Goal: Transaction & Acquisition: Book appointment/travel/reservation

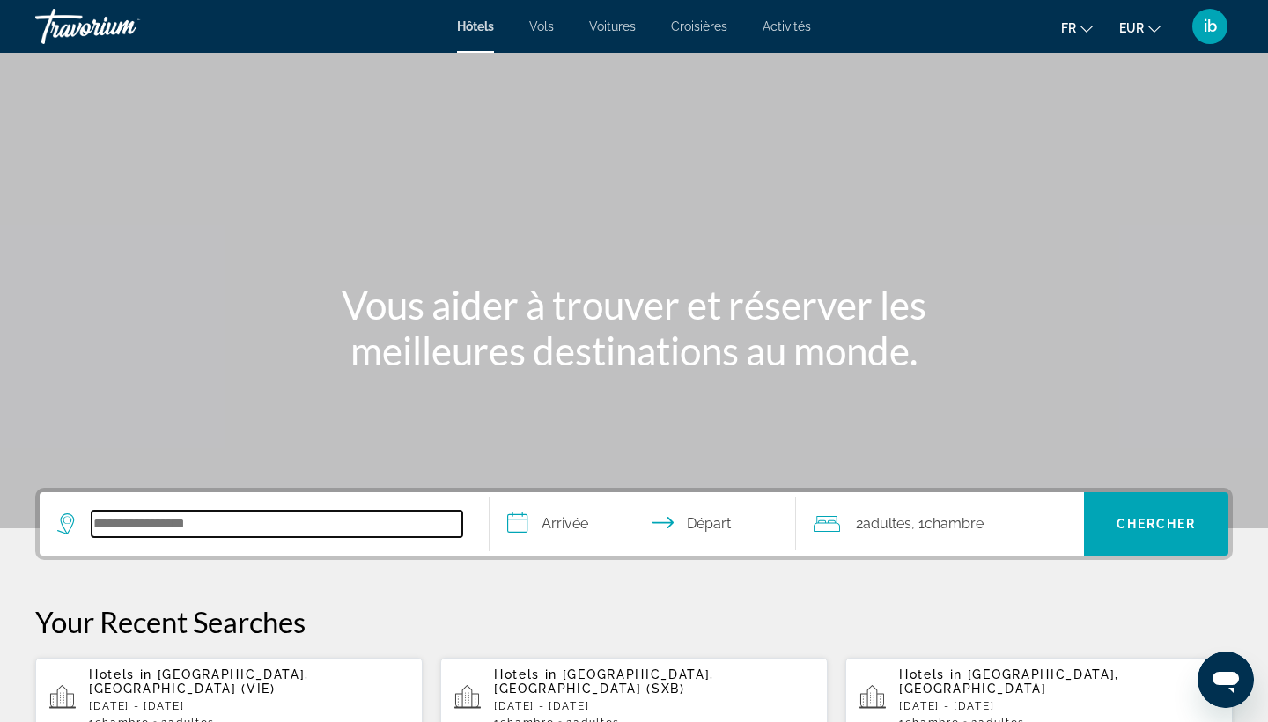
click at [133, 521] on input "Search hotel destination" at bounding box center [277, 524] width 371 height 26
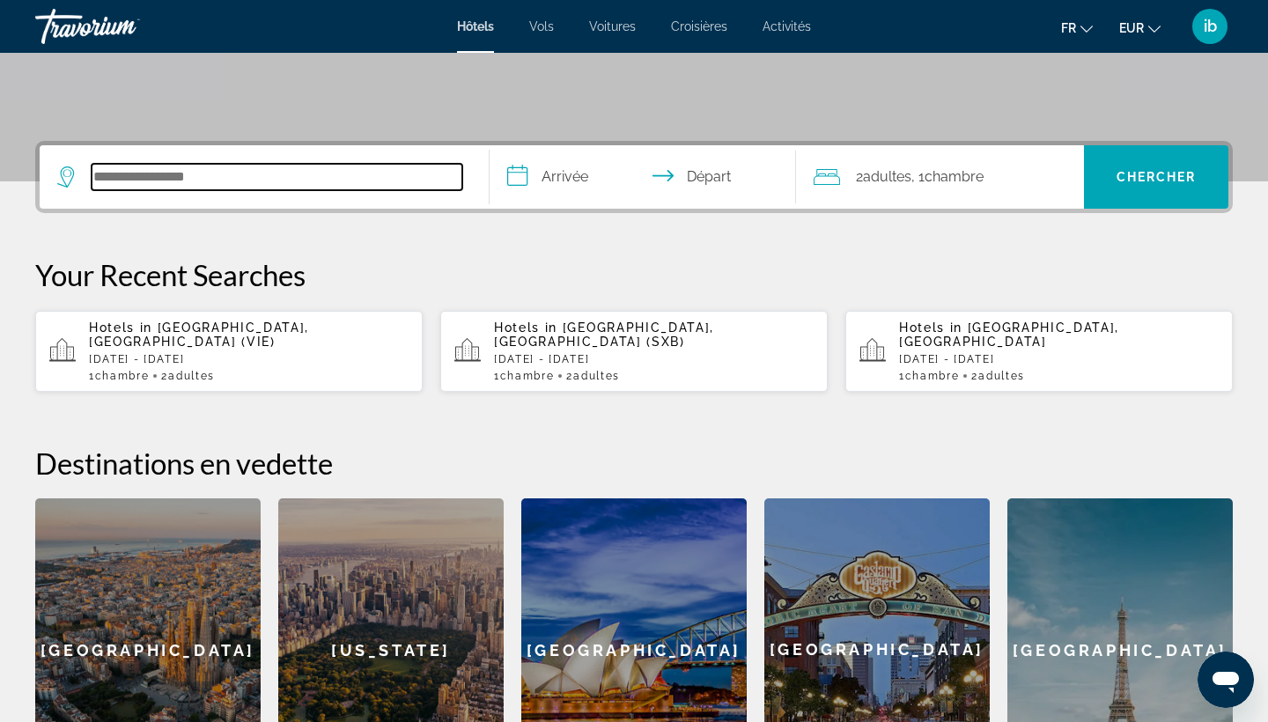
scroll to position [431, 0]
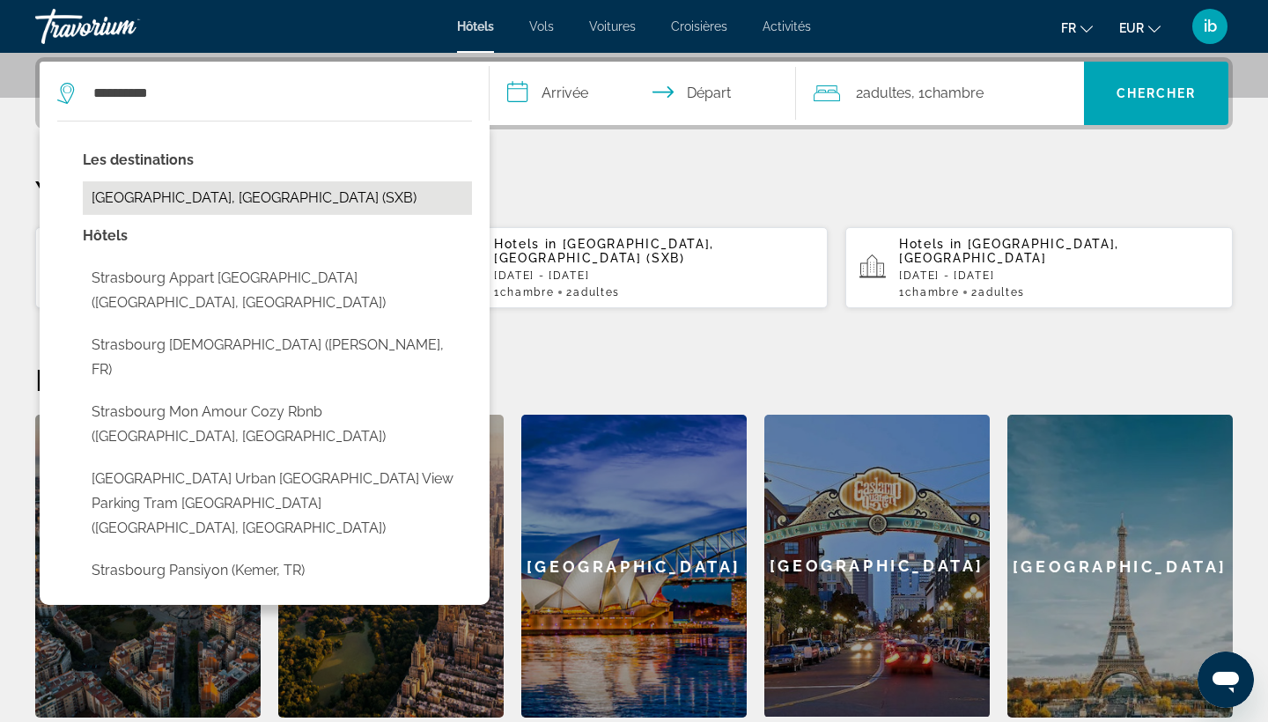
click at [263, 199] on button "[GEOGRAPHIC_DATA], [GEOGRAPHIC_DATA] (SXB)" at bounding box center [277, 197] width 389 height 33
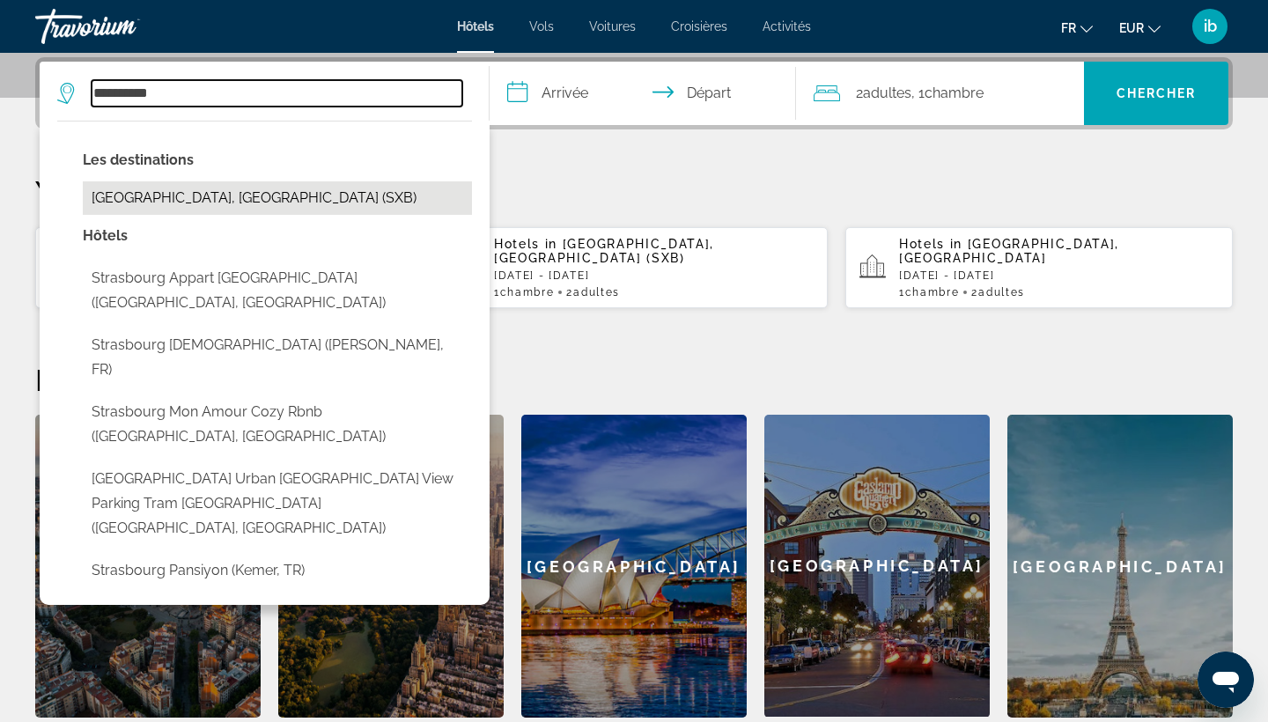
type input "**********"
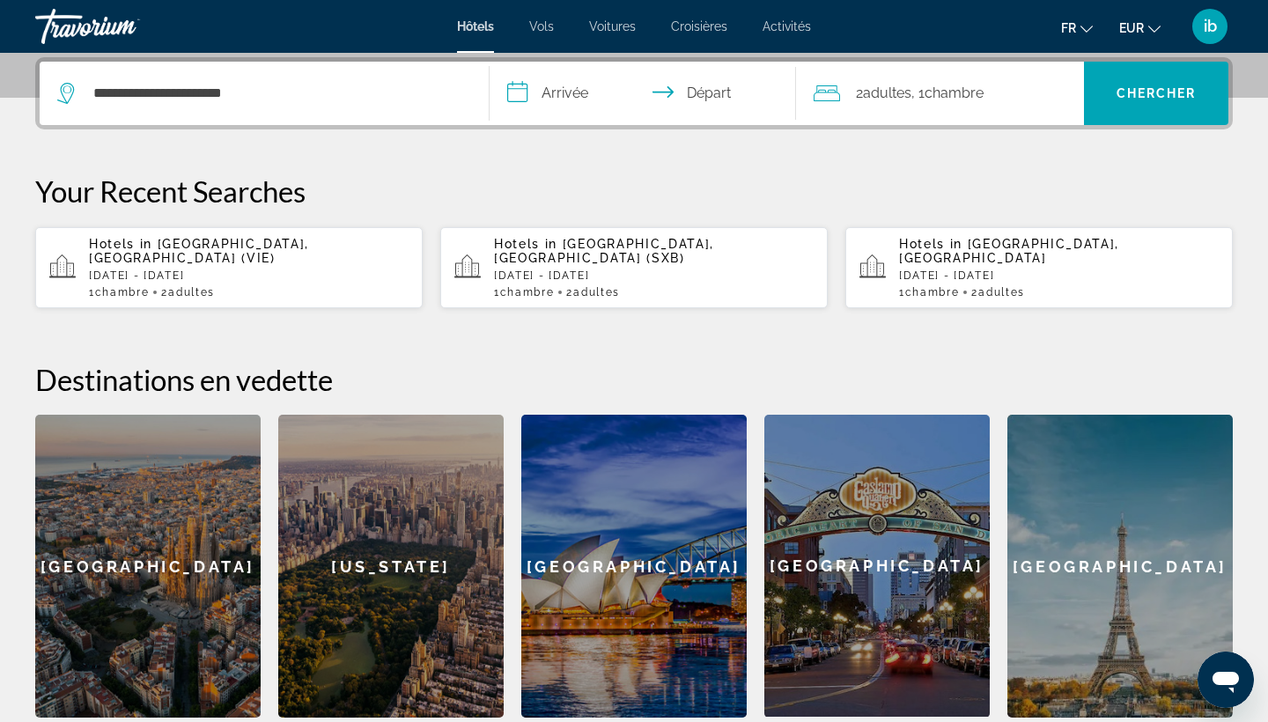
click at [560, 88] on input "**********" at bounding box center [646, 96] width 313 height 69
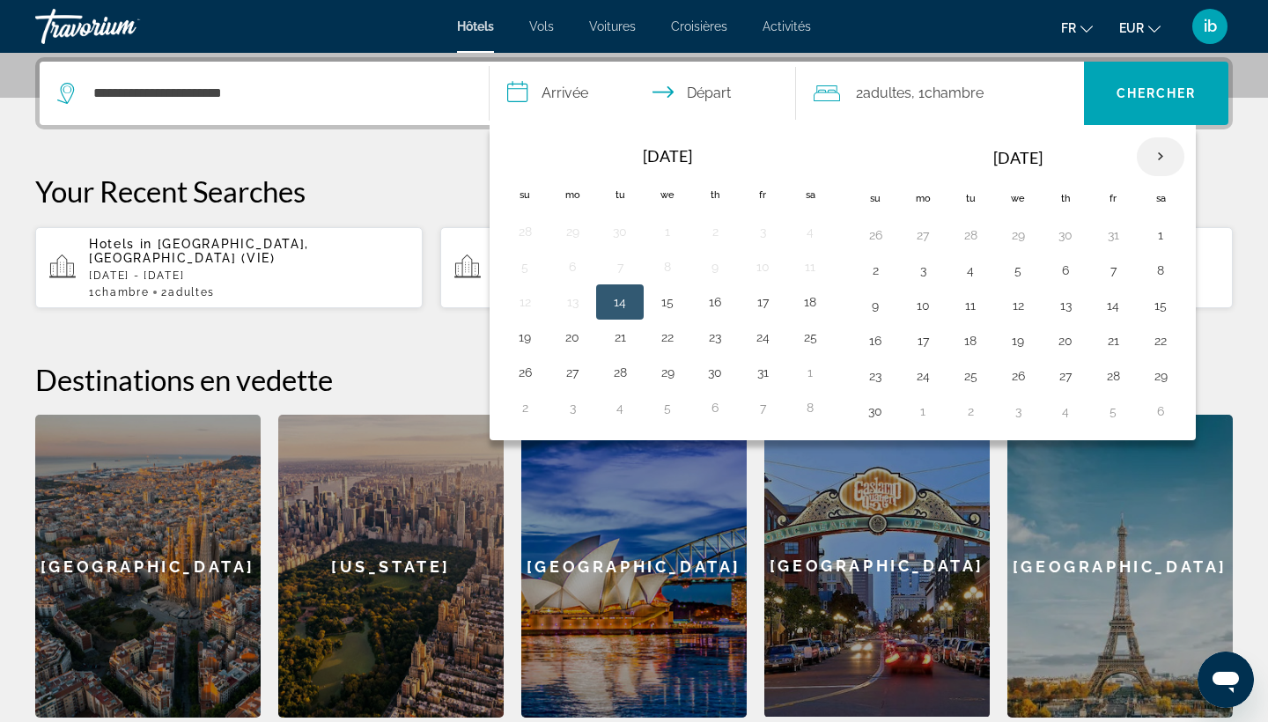
click at [1161, 158] on th "Next month" at bounding box center [1161, 156] width 48 height 39
click at [1107, 269] on button "12" at bounding box center [1113, 270] width 28 height 25
click at [881, 303] on button "14" at bounding box center [875, 305] width 28 height 25
type input "**********"
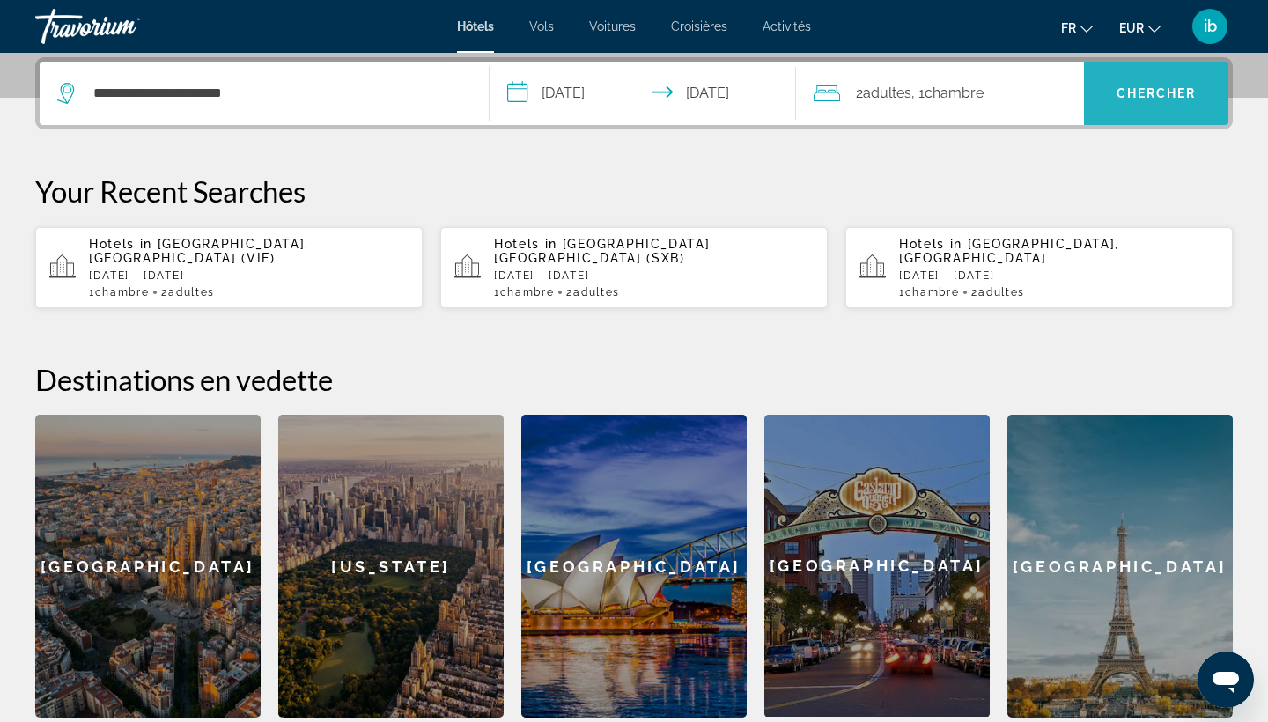
click at [1132, 94] on span "Chercher" at bounding box center [1156, 93] width 80 height 14
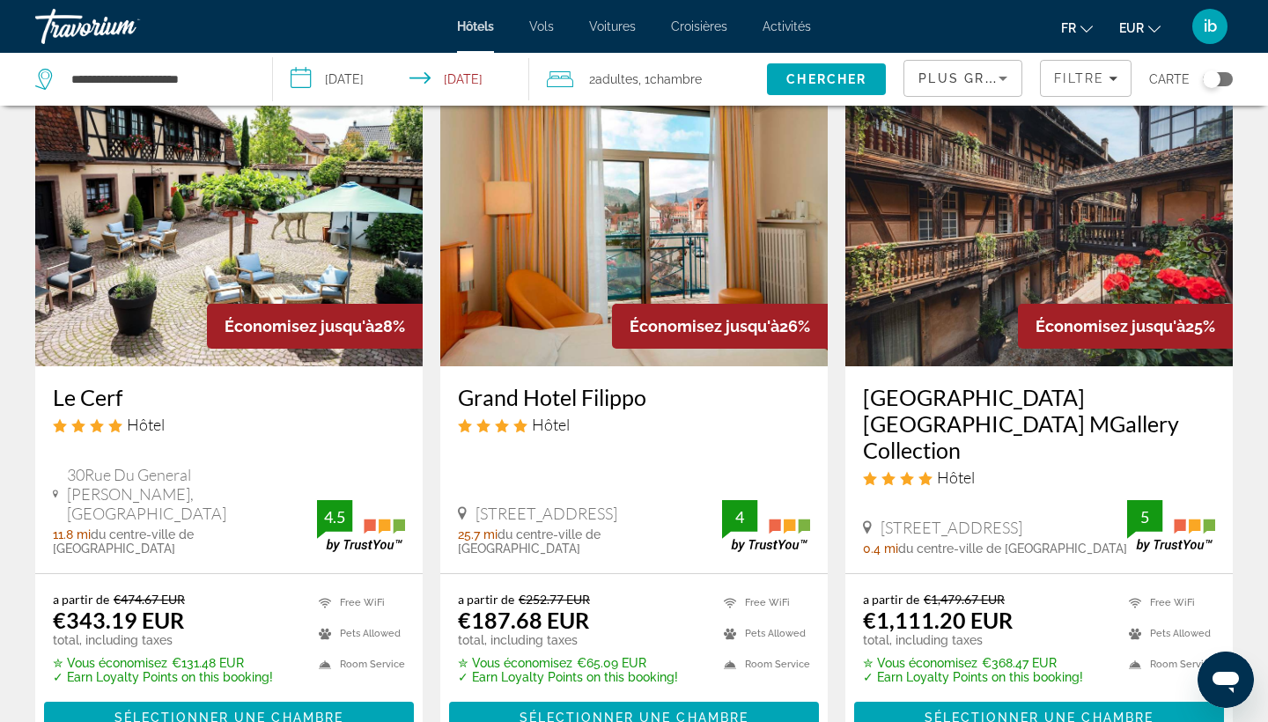
scroll to position [87, 0]
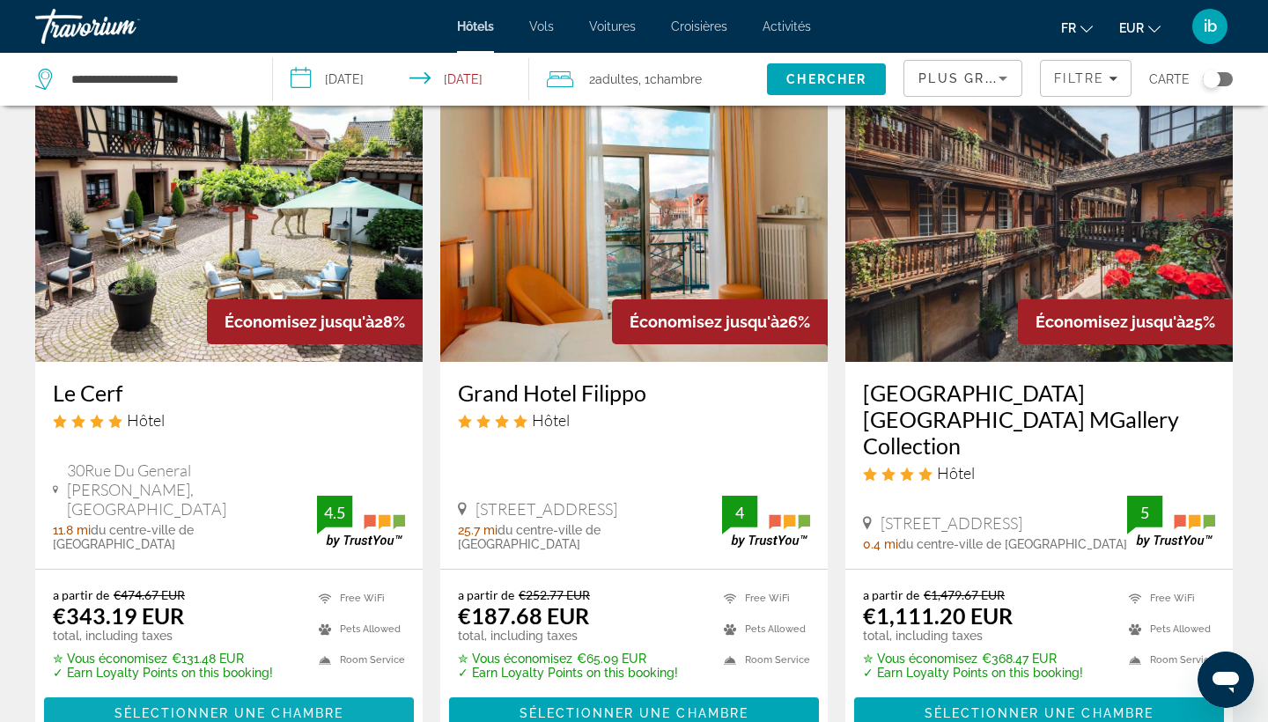
click at [188, 706] on span "Sélectionner une chambre" at bounding box center [228, 713] width 229 height 14
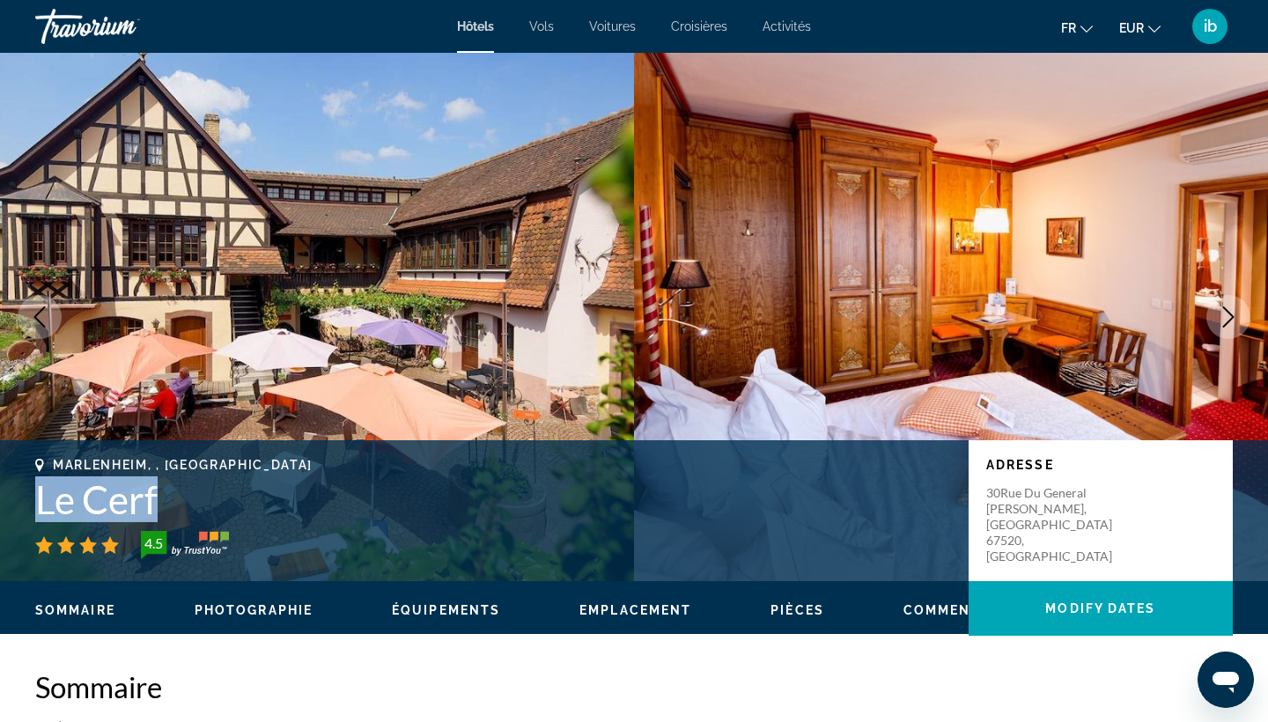
drag, startPoint x: 169, startPoint y: 500, endPoint x: 29, endPoint y: 493, distance: 140.2
click at [29, 493] on div "Marlenheim, , [GEOGRAPHIC_DATA] Le Cerf 4.5 Adresse [STREET_ADDRESS][PERSON_NAM…" at bounding box center [634, 511] width 1268 height 106
copy h1 "Le Cerf"
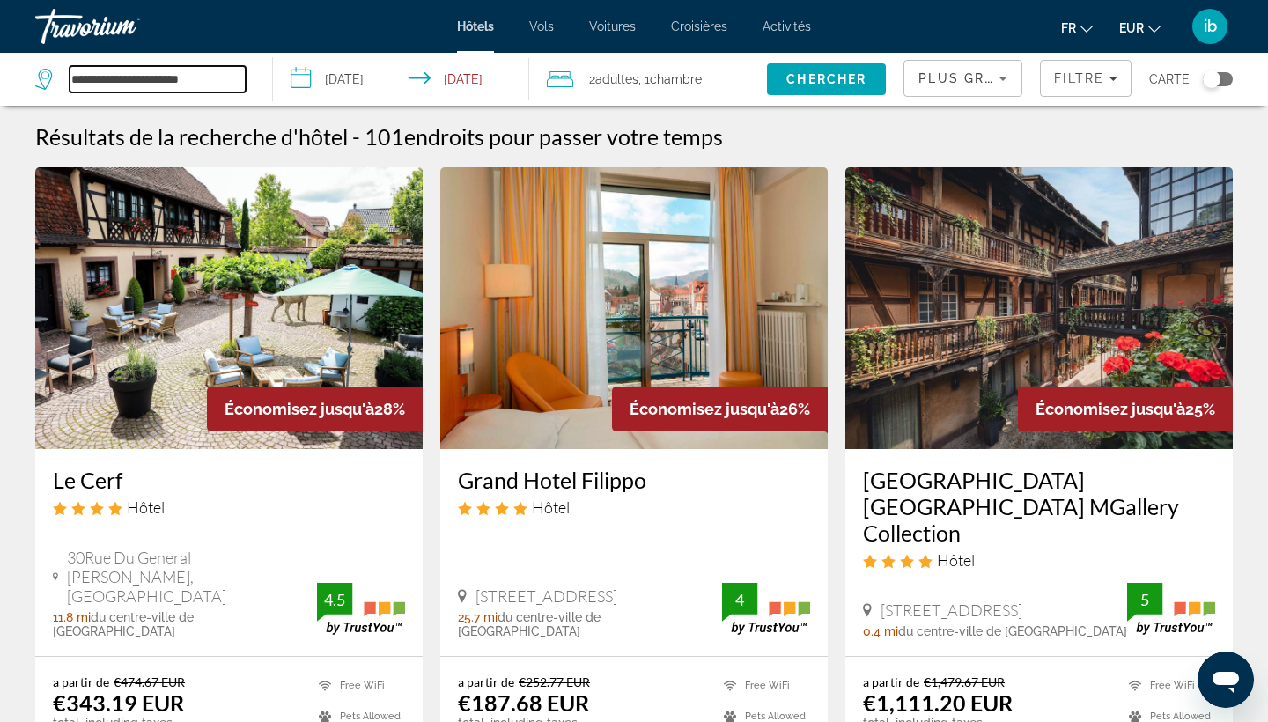
click at [183, 77] on input "**********" at bounding box center [158, 79] width 176 height 26
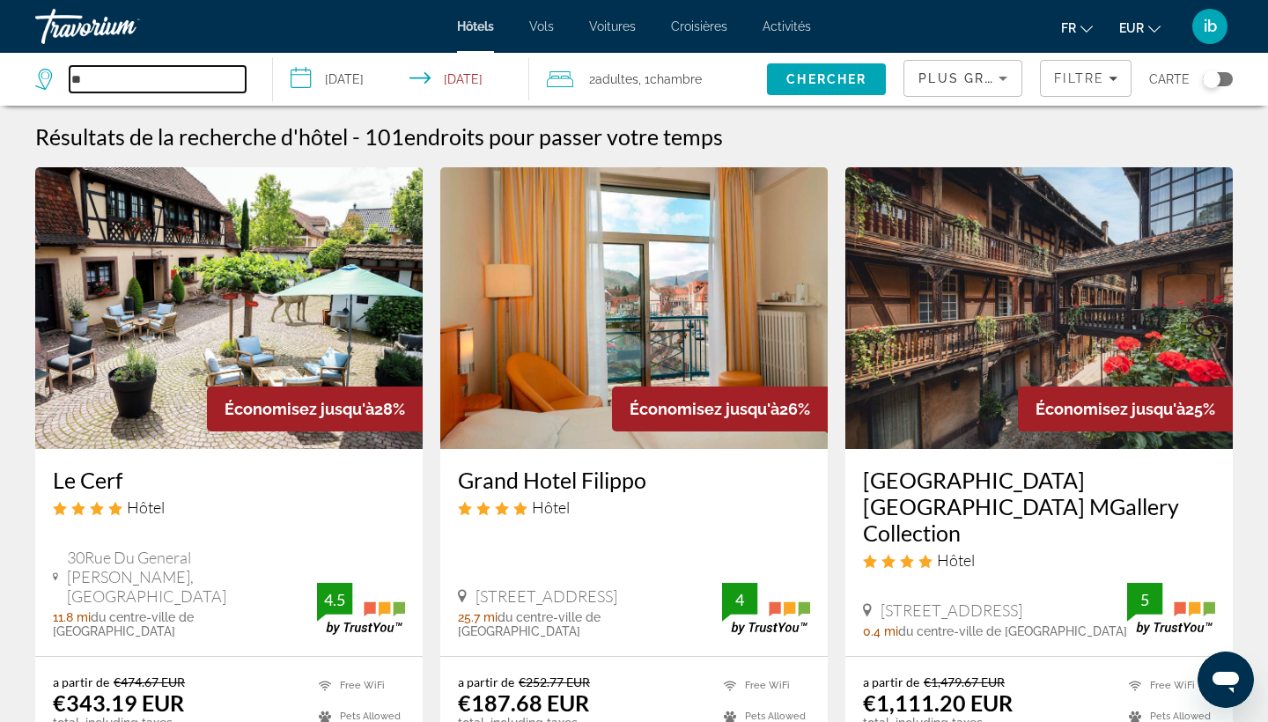
type input "*"
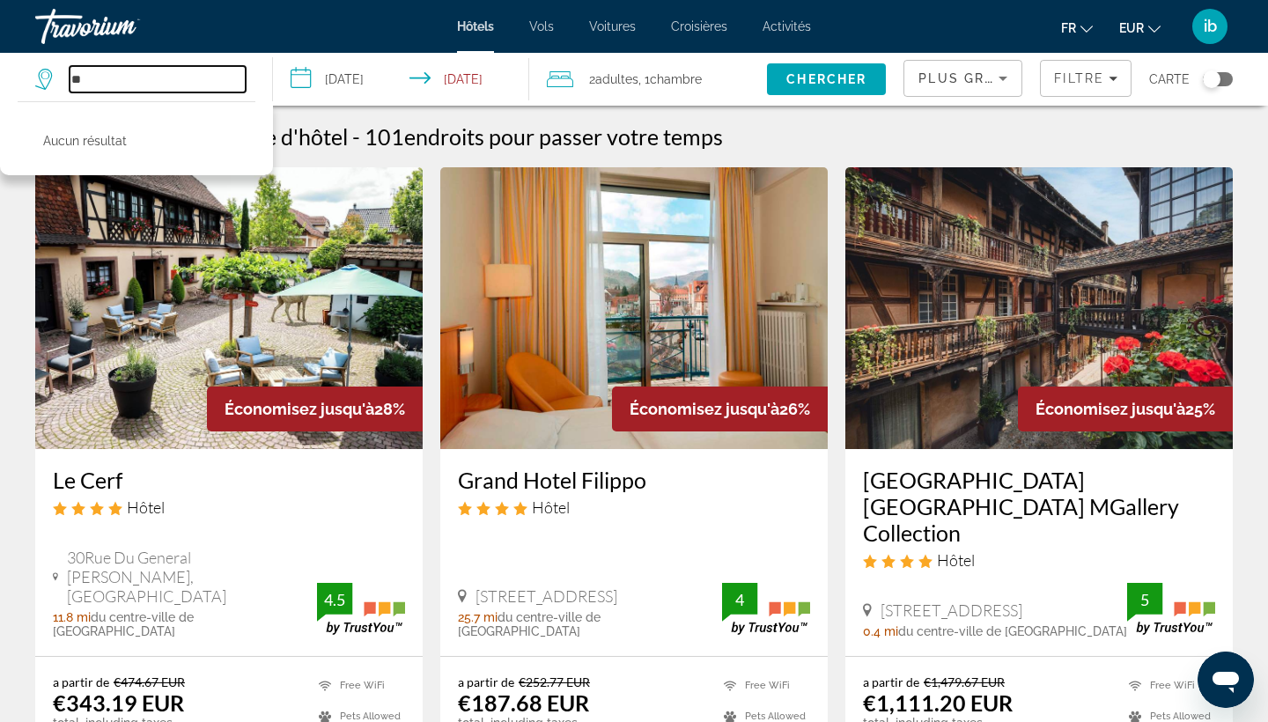
type input "*"
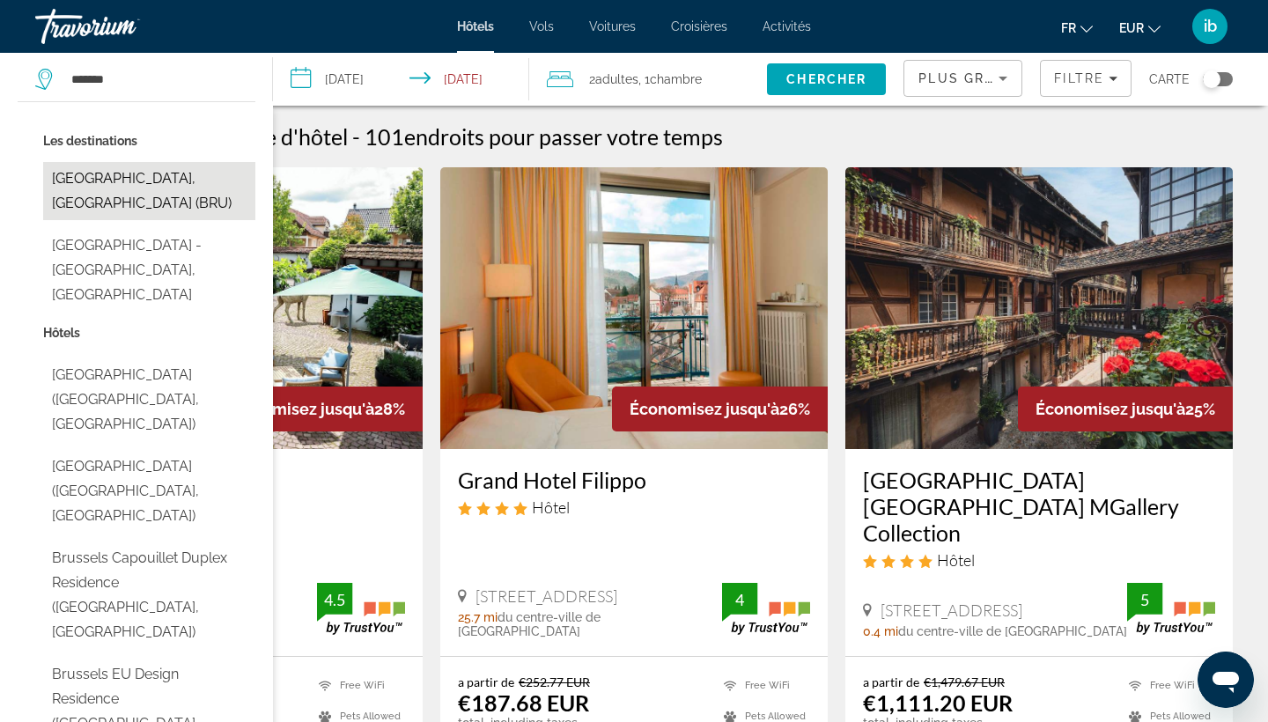
click at [111, 177] on button "[GEOGRAPHIC_DATA], [GEOGRAPHIC_DATA] (BRU)" at bounding box center [149, 191] width 212 height 58
type input "**********"
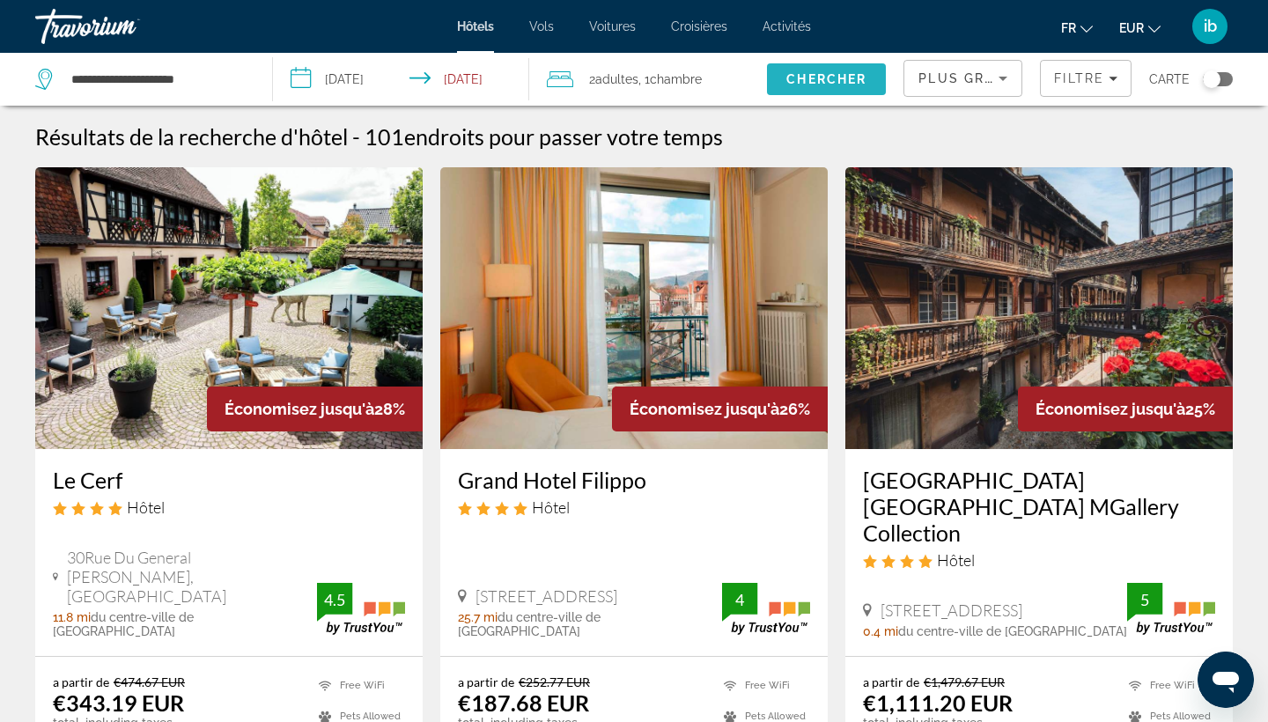
click at [822, 83] on span "Chercher" at bounding box center [826, 79] width 80 height 14
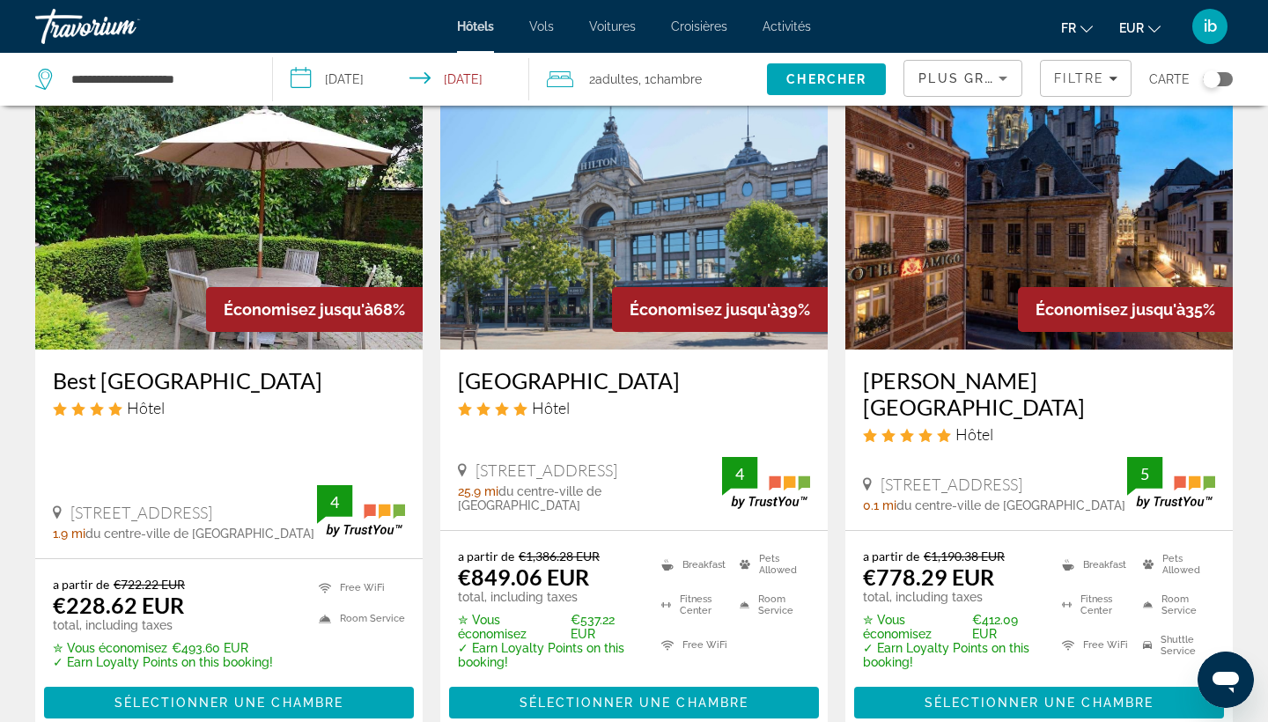
scroll to position [112, 0]
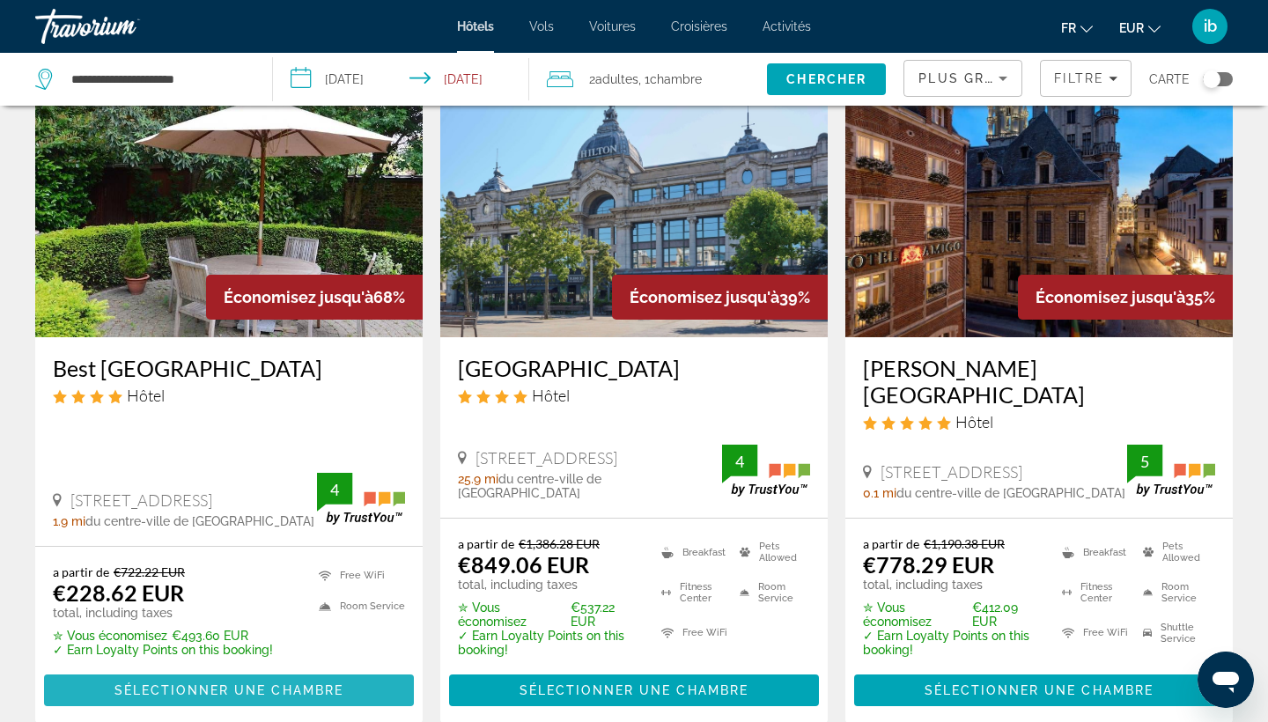
click at [185, 683] on span "Sélectionner une chambre" at bounding box center [228, 690] width 229 height 14
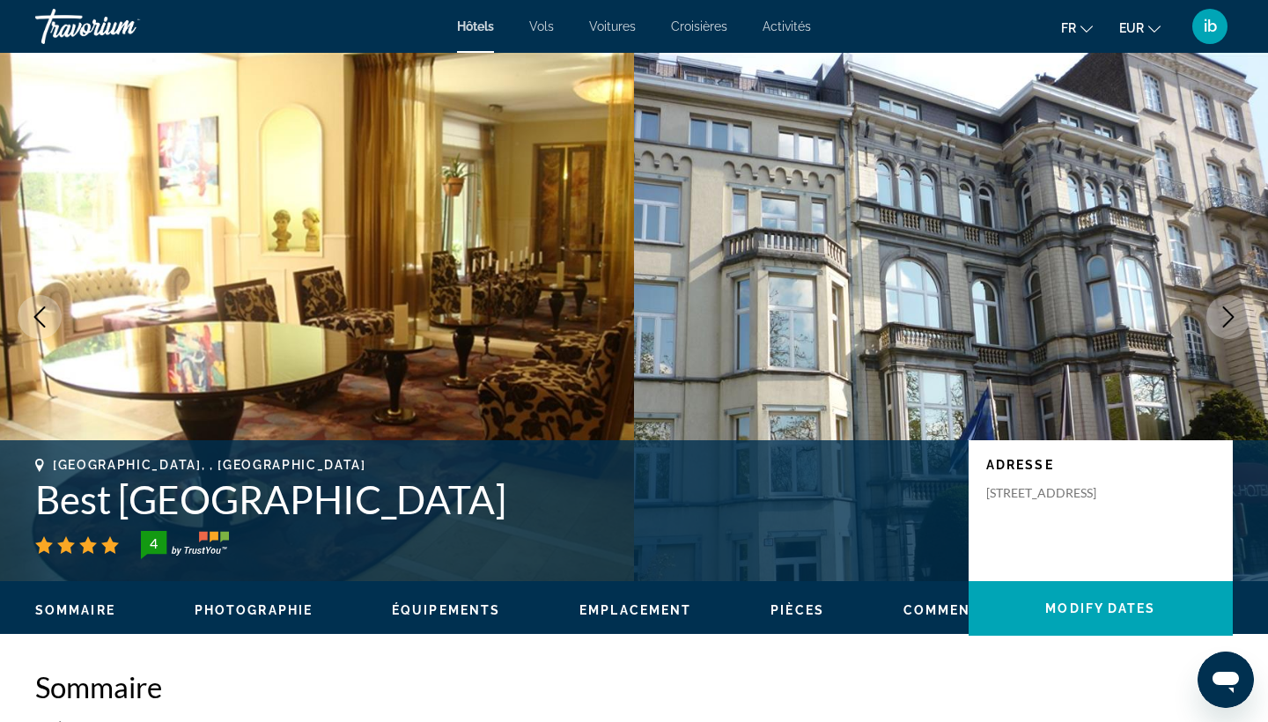
drag, startPoint x: 718, startPoint y: 510, endPoint x: 35, endPoint y: 493, distance: 683.5
click at [35, 493] on h1 "Best [GEOGRAPHIC_DATA]" at bounding box center [493, 499] width 916 height 46
copy h1 "Best [GEOGRAPHIC_DATA]"
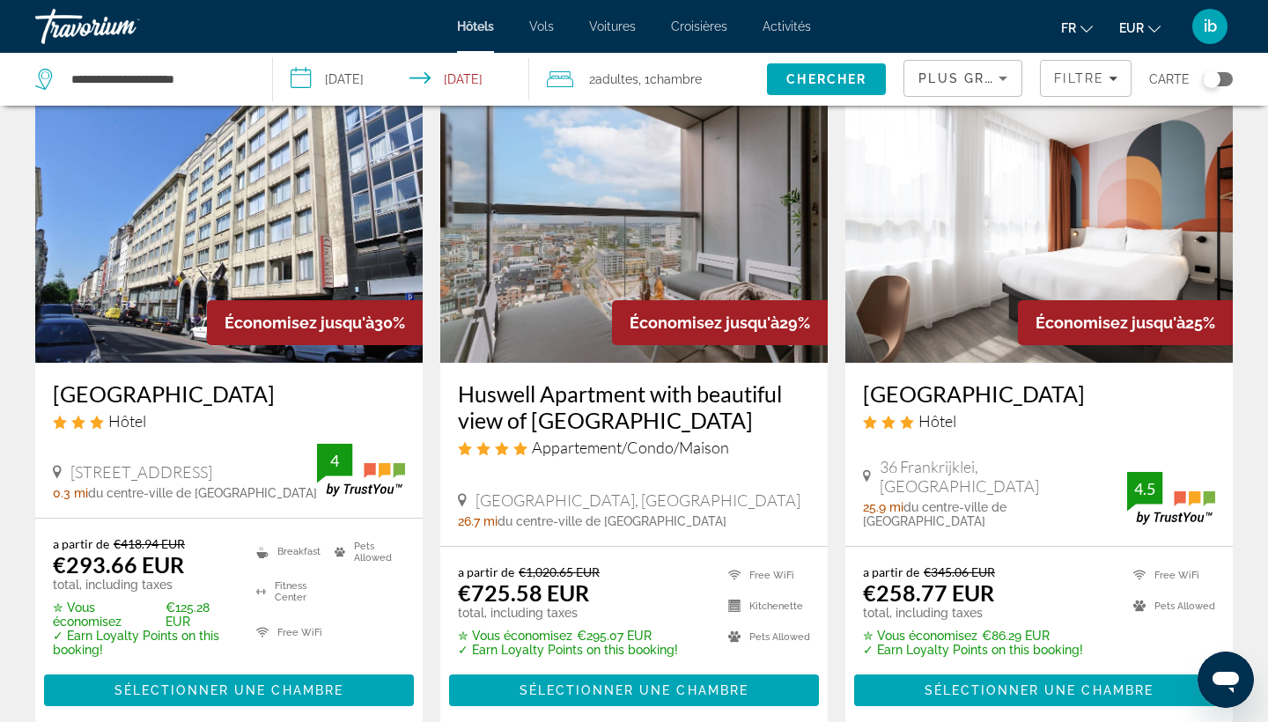
scroll to position [791, 0]
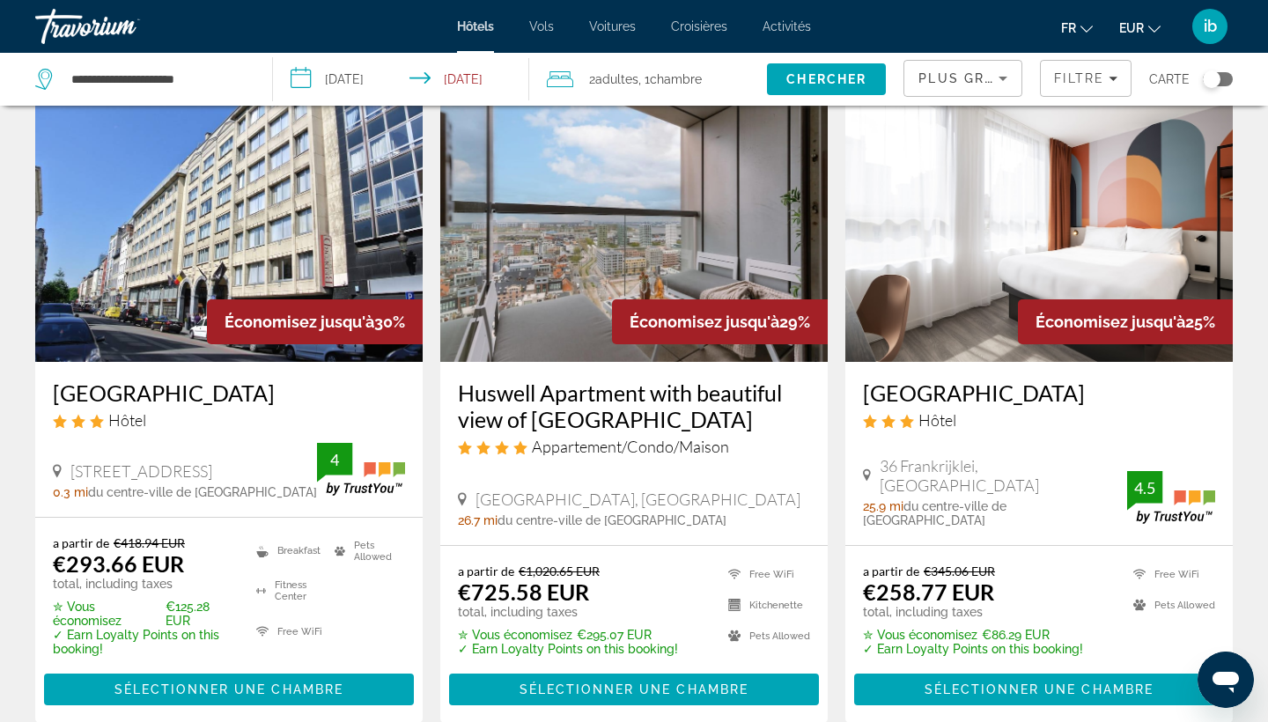
click at [1080, 380] on h3 "[GEOGRAPHIC_DATA]" at bounding box center [1039, 393] width 352 height 26
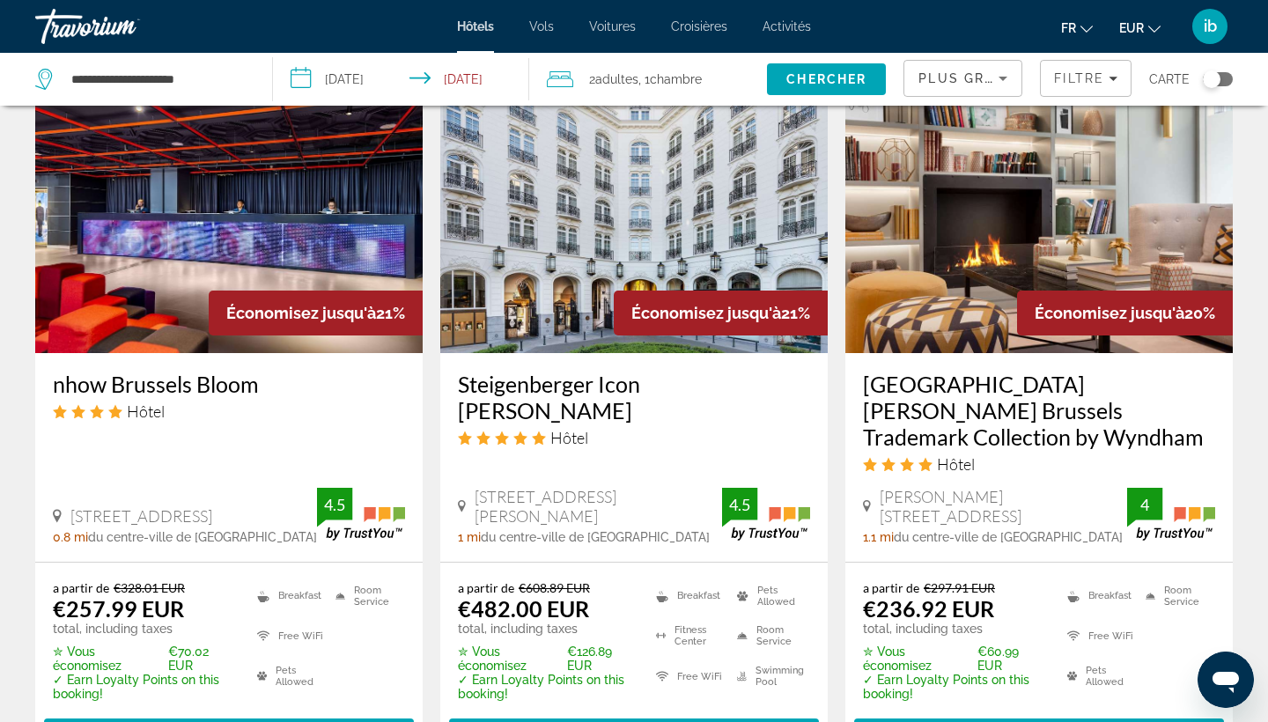
scroll to position [1479, 0]
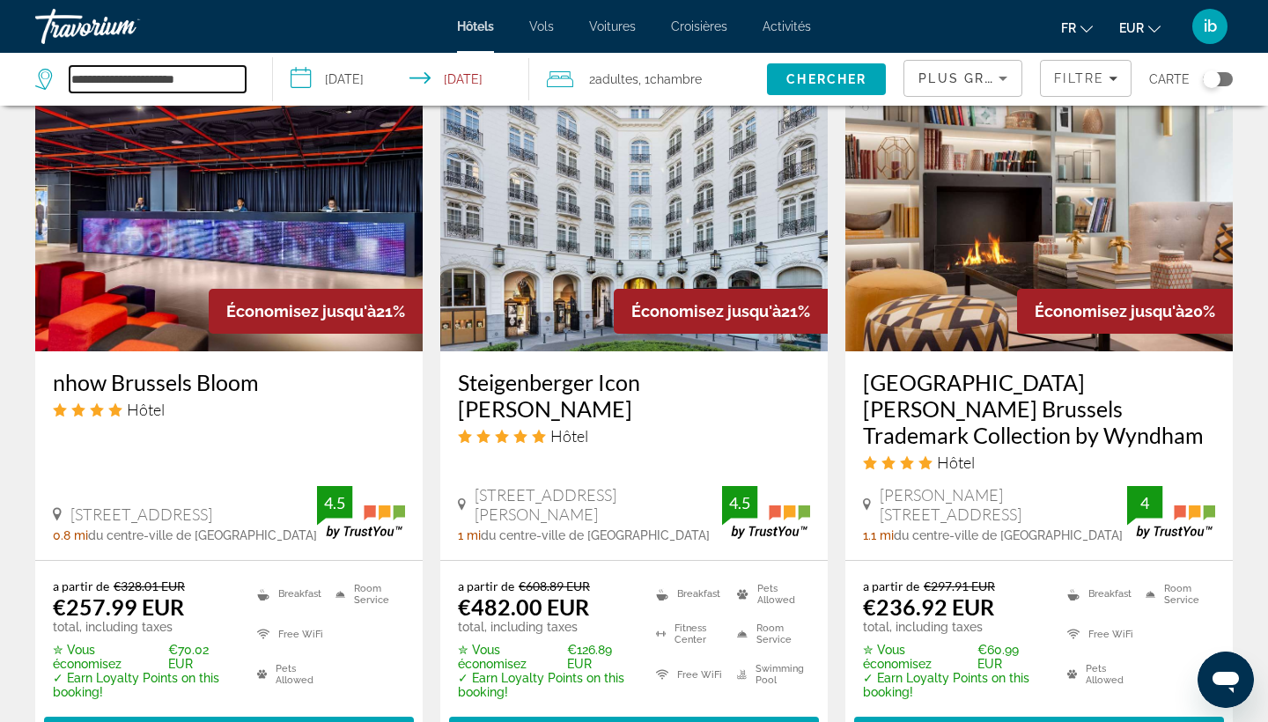
click at [216, 74] on input "**********" at bounding box center [158, 79] width 176 height 26
click at [982, 711] on span "Main content" at bounding box center [1039, 732] width 370 height 42
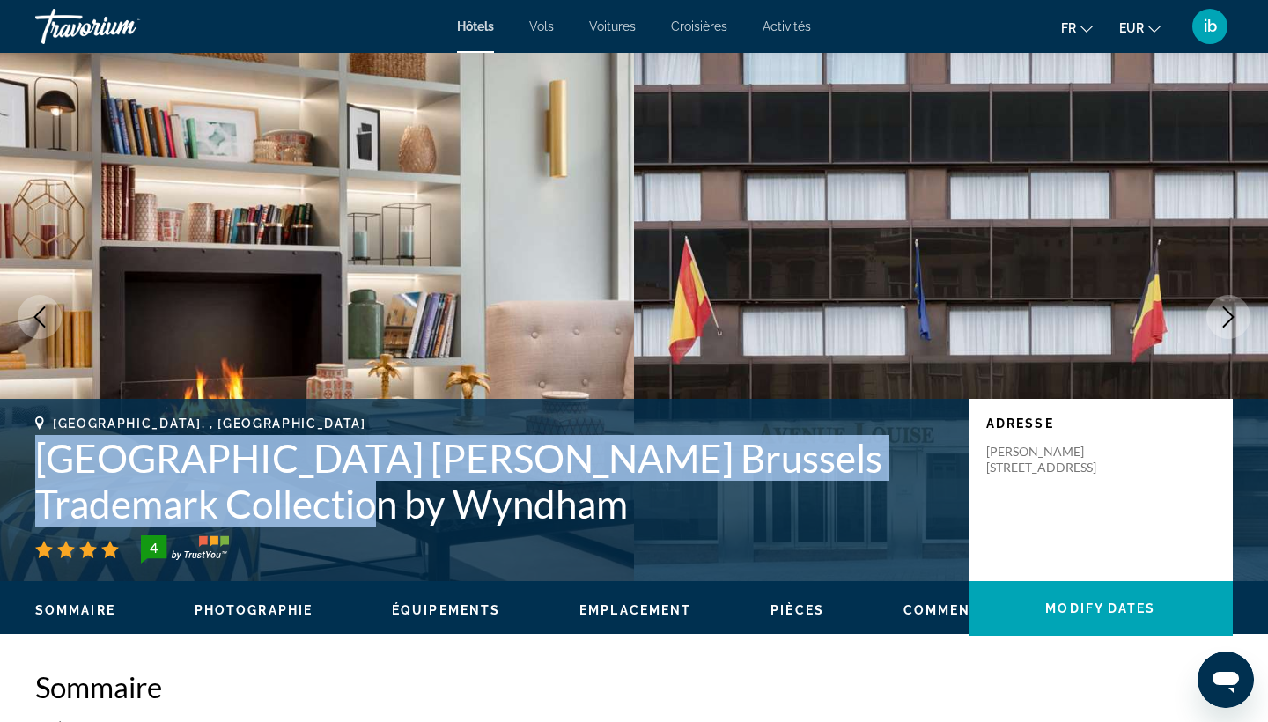
drag, startPoint x: 273, startPoint y: 515, endPoint x: 0, endPoint y: 453, distance: 280.0
click at [0, 453] on div "[GEOGRAPHIC_DATA], , [GEOGRAPHIC_DATA] [PERSON_NAME] Brussels Trademark Collect…" at bounding box center [634, 489] width 1268 height 147
copy h1 "[GEOGRAPHIC_DATA] [PERSON_NAME] Brussels Trademark Collection by Wyndham"
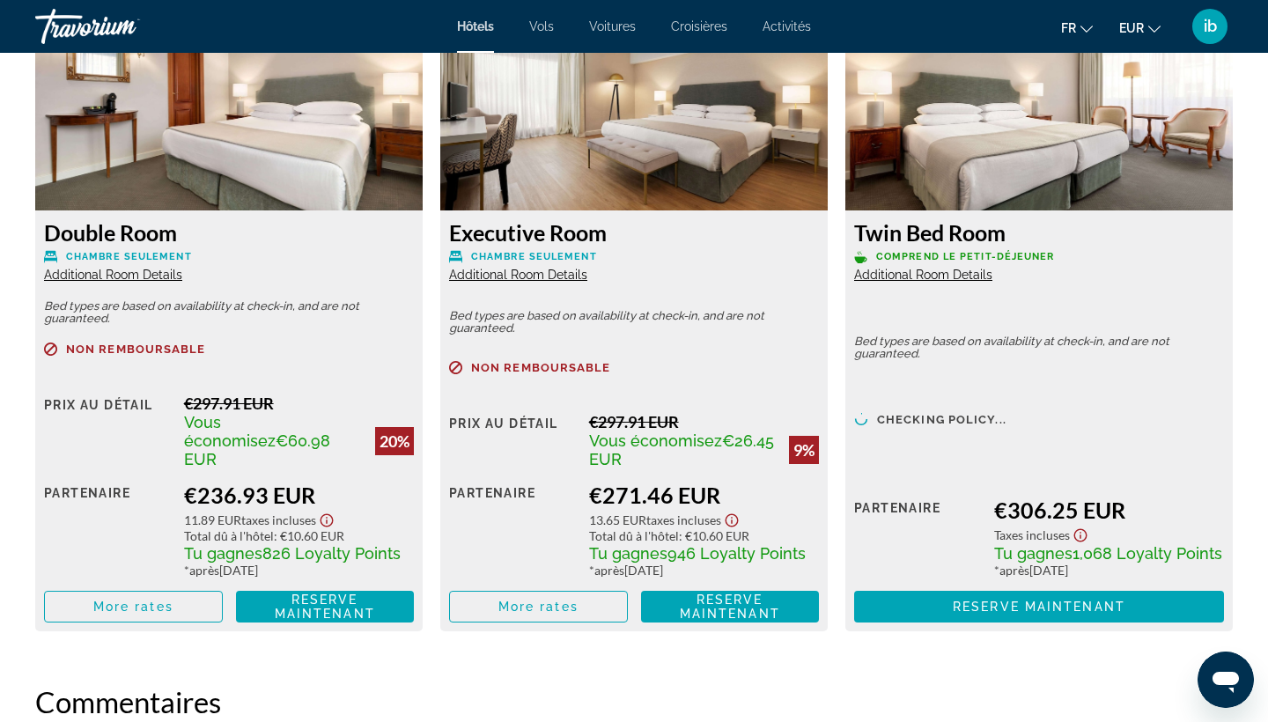
scroll to position [2480, 0]
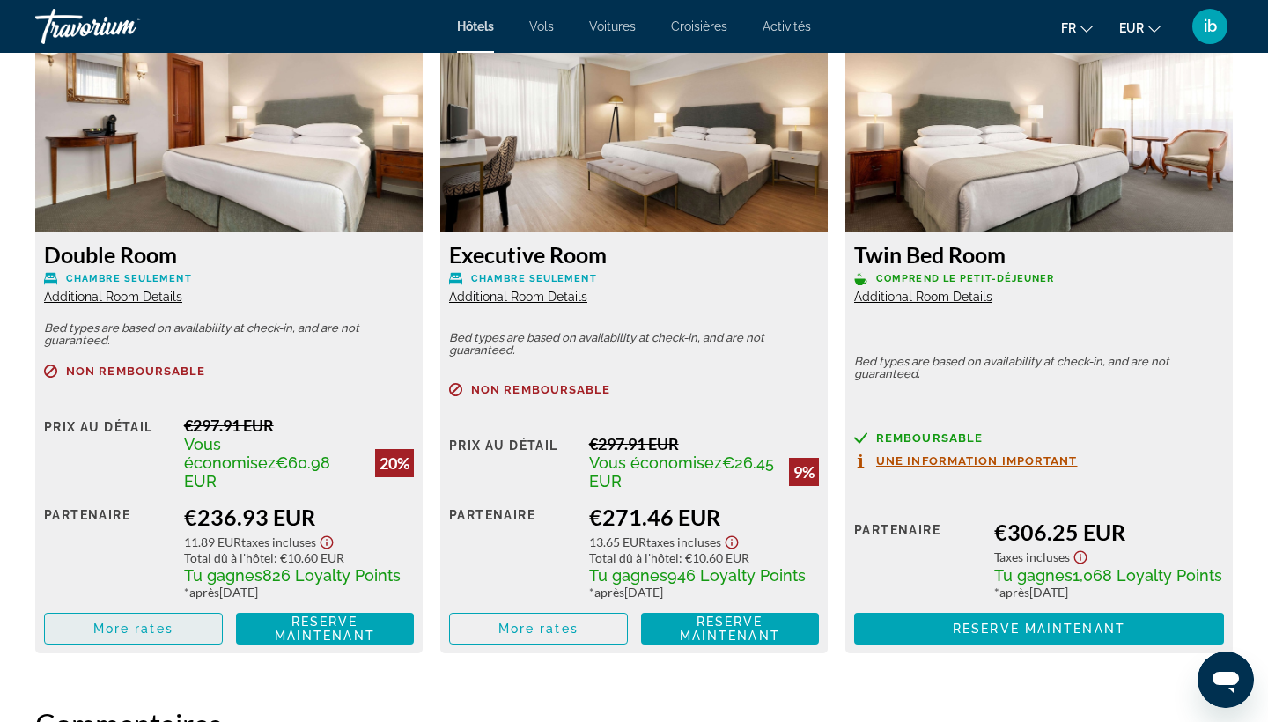
click at [183, 608] on span "Main content" at bounding box center [133, 629] width 177 height 42
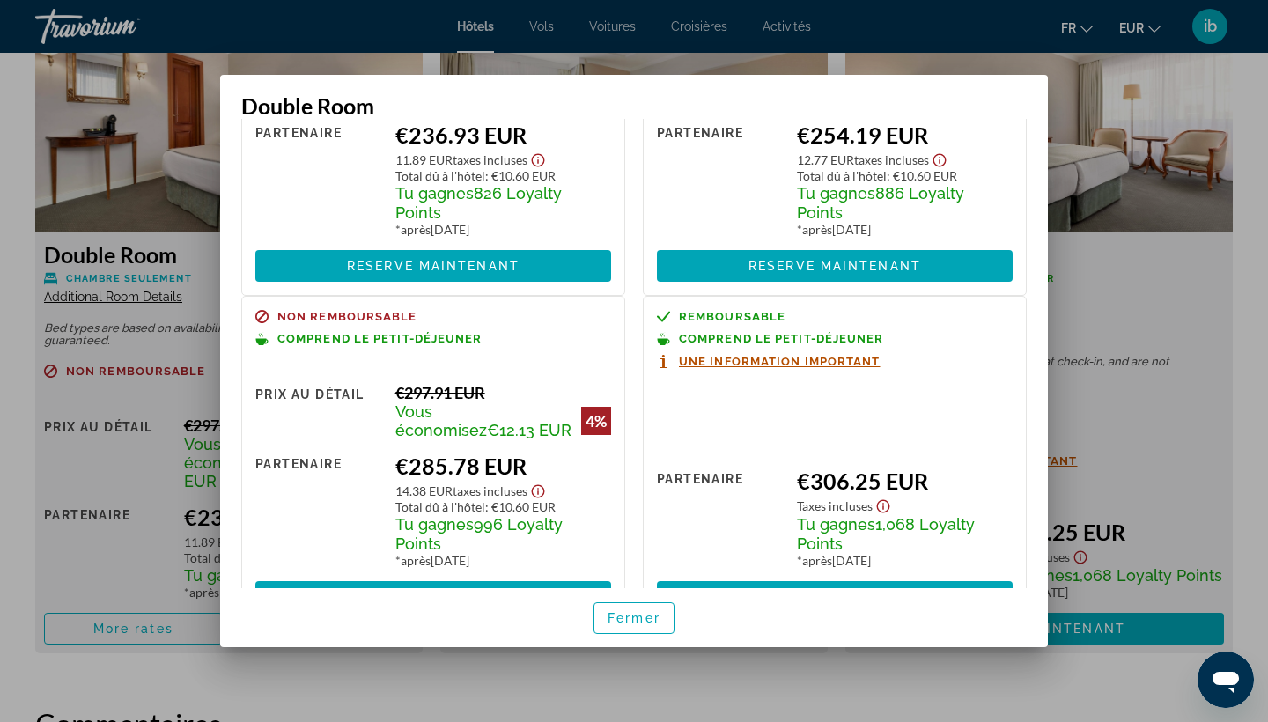
scroll to position [234, 0]
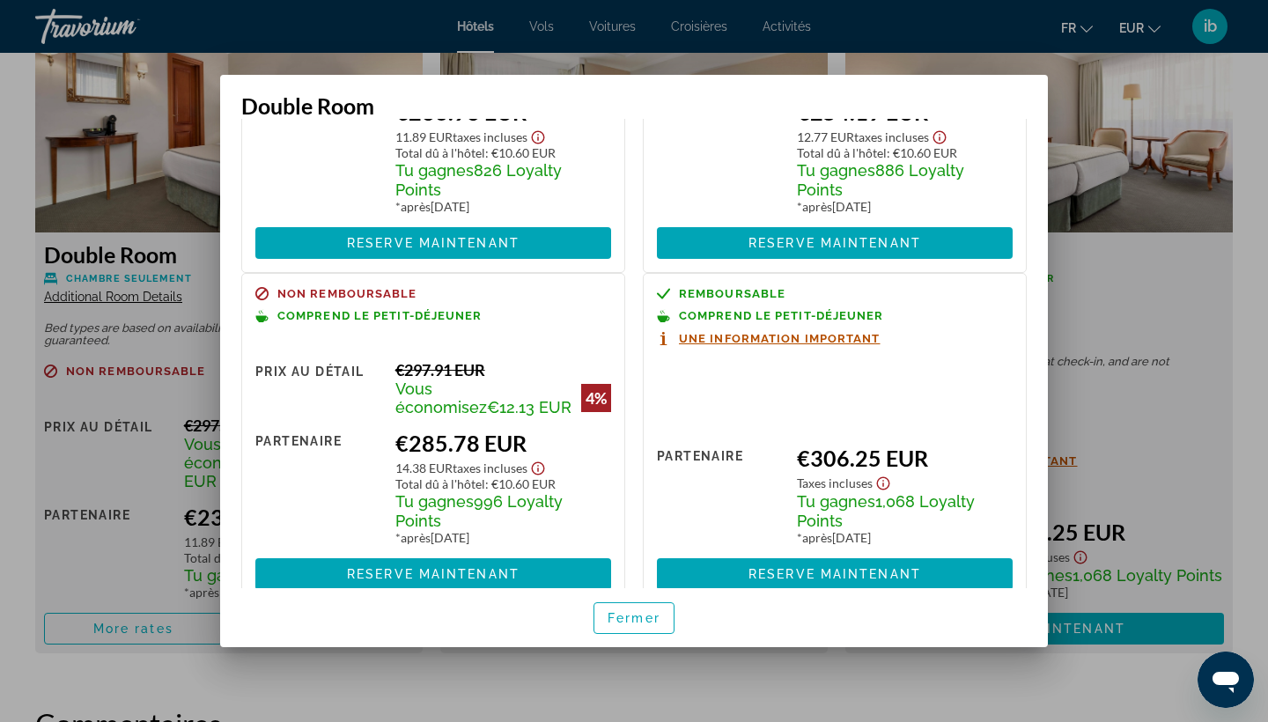
click at [34, 453] on div at bounding box center [634, 361] width 1268 height 722
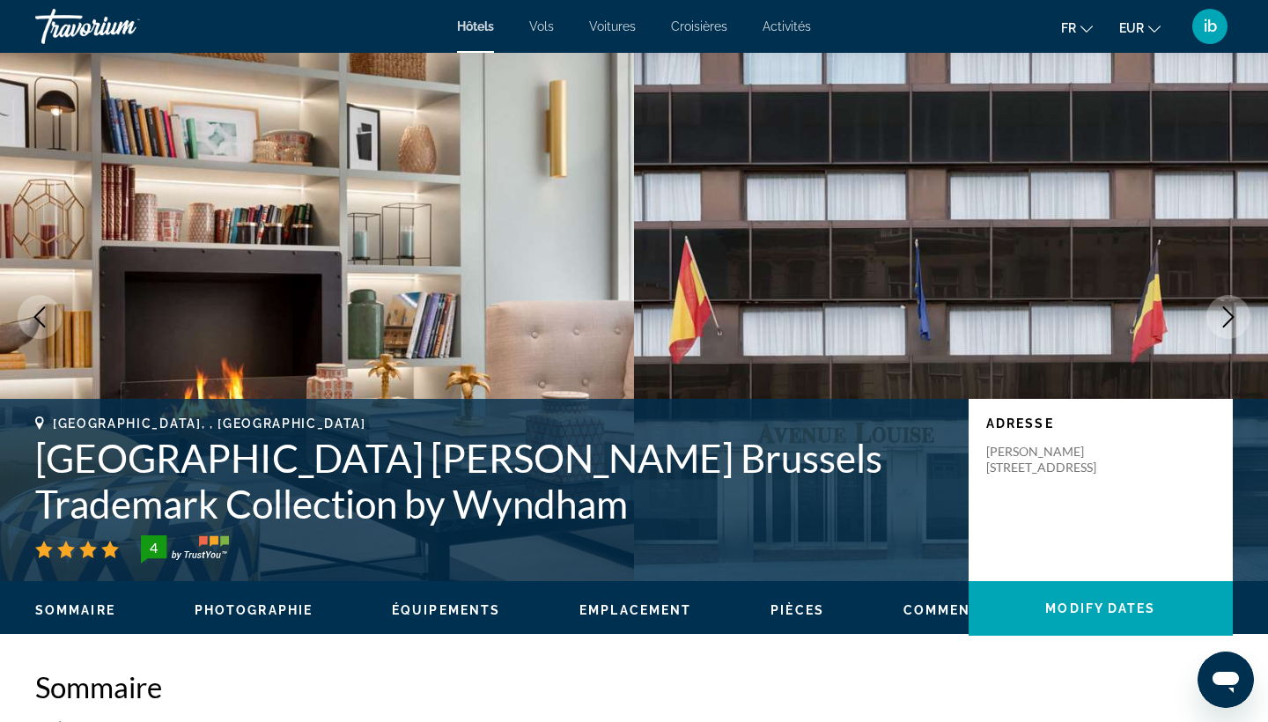
scroll to position [2480, 0]
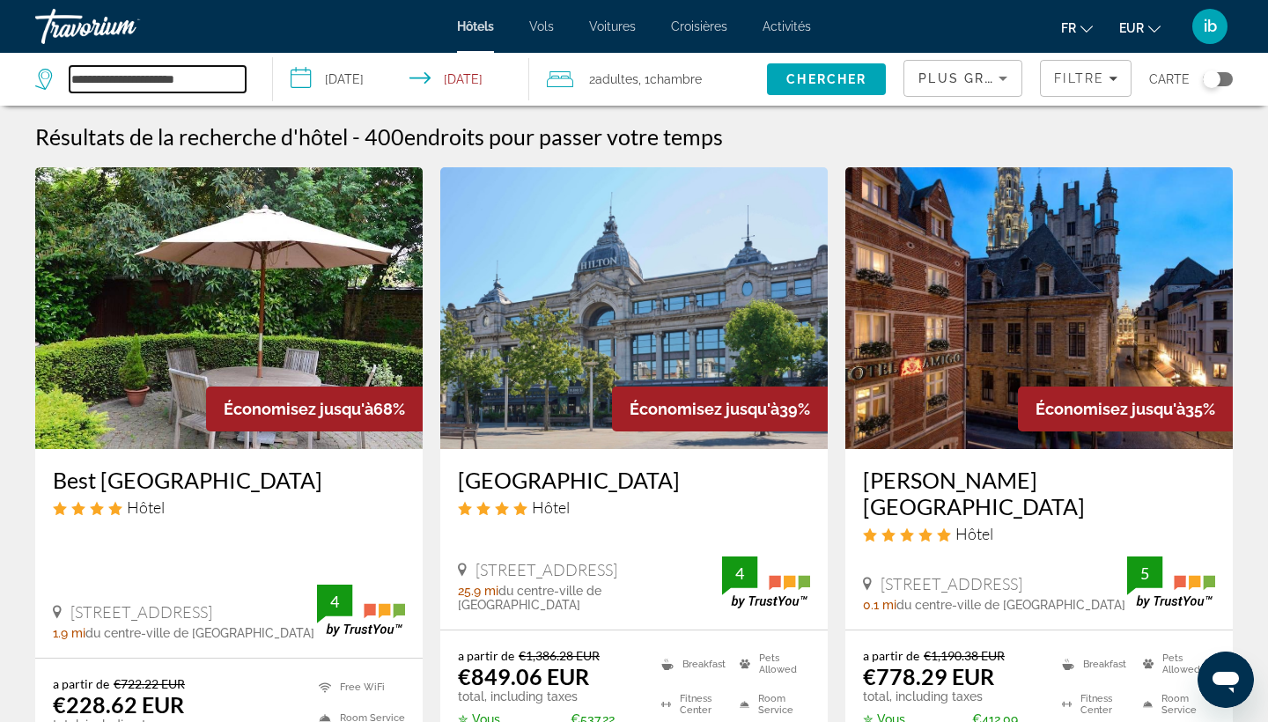
click at [240, 81] on input "**********" at bounding box center [158, 79] width 176 height 26
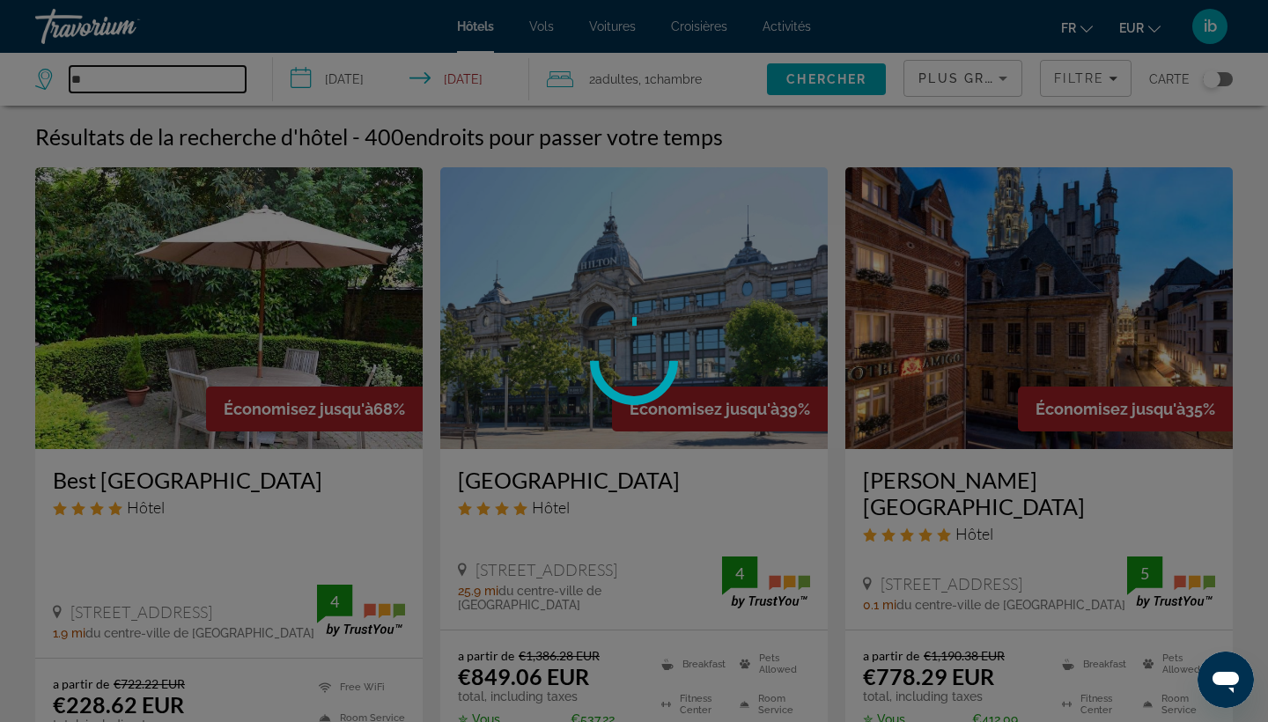
type input "*"
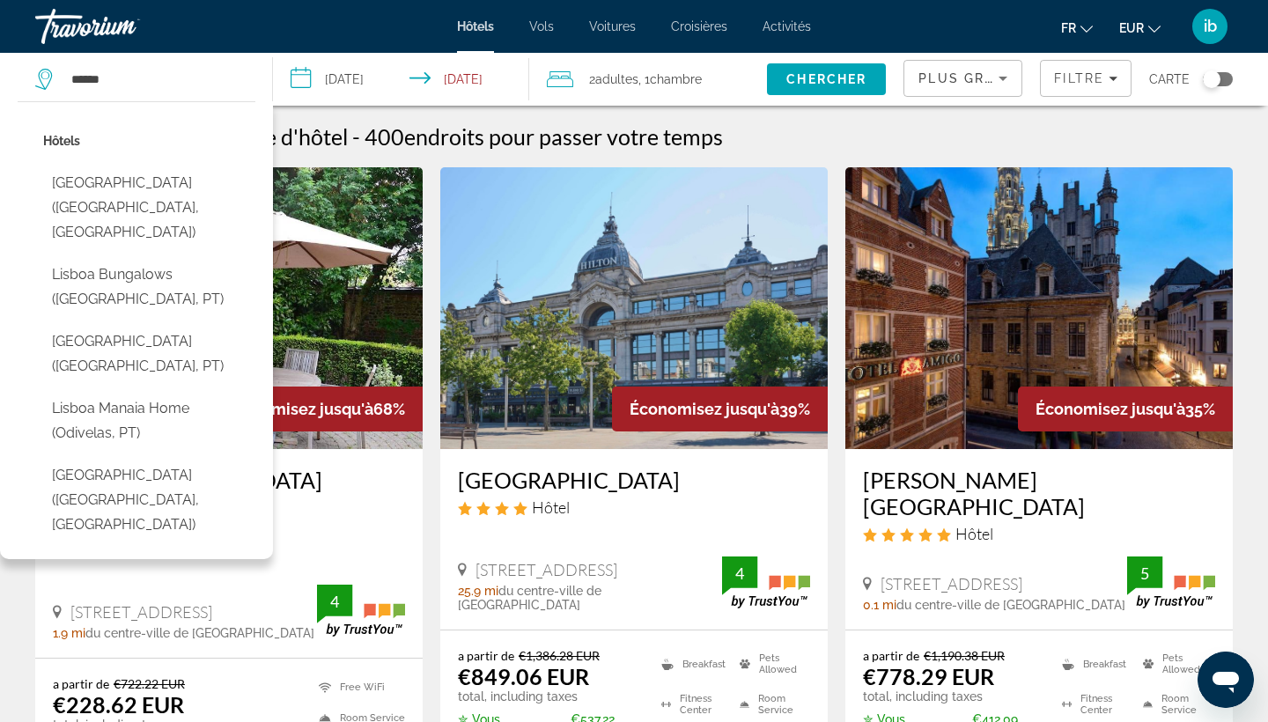
click at [163, 181] on button "[GEOGRAPHIC_DATA] ([GEOGRAPHIC_DATA], [GEOGRAPHIC_DATA])" at bounding box center [149, 207] width 212 height 83
type input "**********"
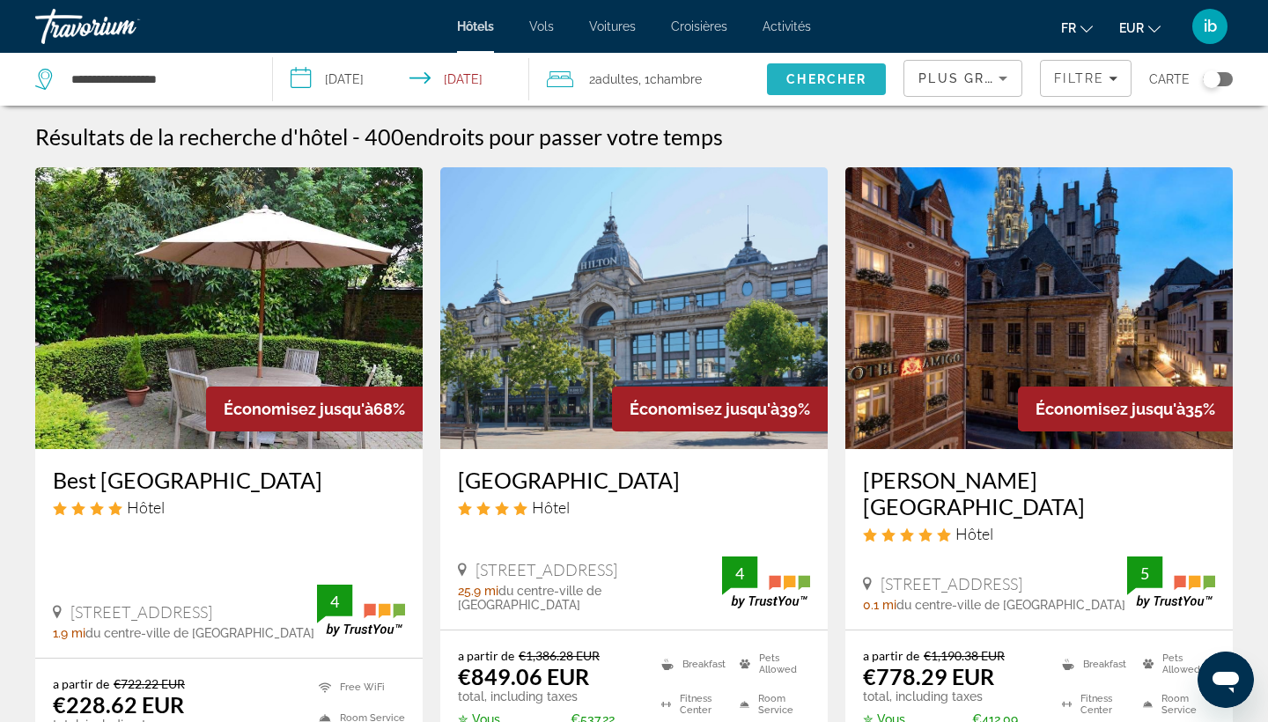
click at [826, 74] on span "Chercher" at bounding box center [826, 79] width 80 height 14
